Goal: Task Accomplishment & Management: Manage account settings

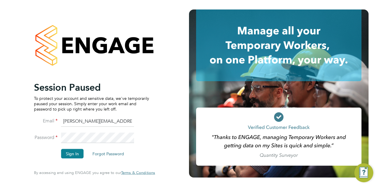
click at [77, 150] on button "Sign In" at bounding box center [72, 153] width 22 height 9
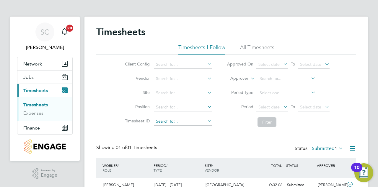
scroll to position [31, 0]
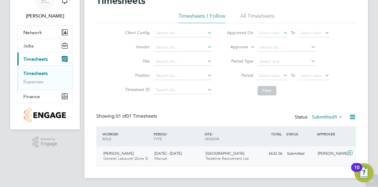
click at [252, 159] on div "Towcester Road Tradeline Recruitment Ltd" at bounding box center [228, 155] width 51 height 15
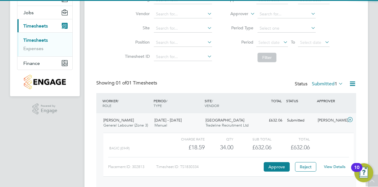
scroll to position [86, 0]
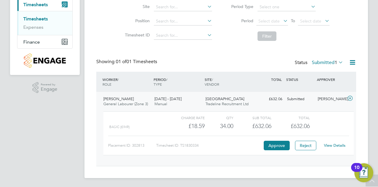
click at [334, 146] on link "View Details" at bounding box center [335, 145] width 22 height 5
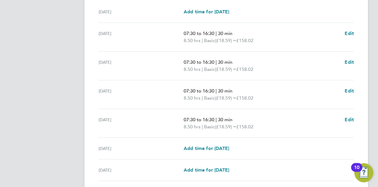
scroll to position [148, 0]
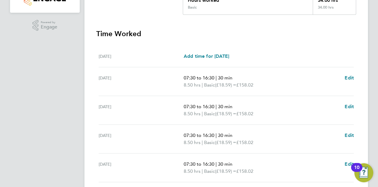
drag, startPoint x: 289, startPoint y: 57, endPoint x: 176, endPoint y: 48, distance: 113.4
click at [176, 48] on div "Mon 22 Sep Add time for Mon 22 Sep Add time for Mon 22 Sep" at bounding box center [226, 57] width 255 height 22
click at [164, 33] on h3 "Time Worked" at bounding box center [226, 33] width 260 height 9
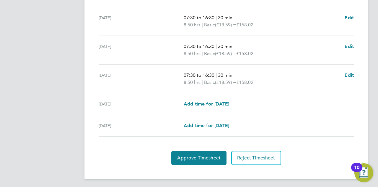
scroll to position [237, 0]
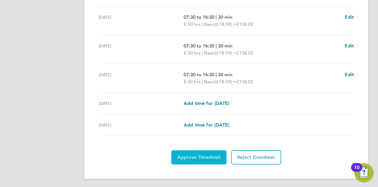
click at [194, 154] on span "Approve Timesheet" at bounding box center [198, 157] width 43 height 6
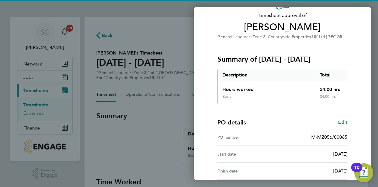
scroll to position [96, 0]
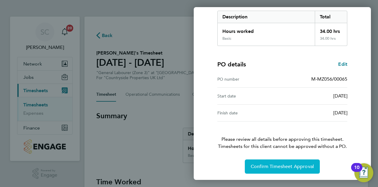
click at [269, 168] on span "Confirm Timesheet Approval" at bounding box center [282, 166] width 63 height 6
